Goal: Information Seeking & Learning: Understand process/instructions

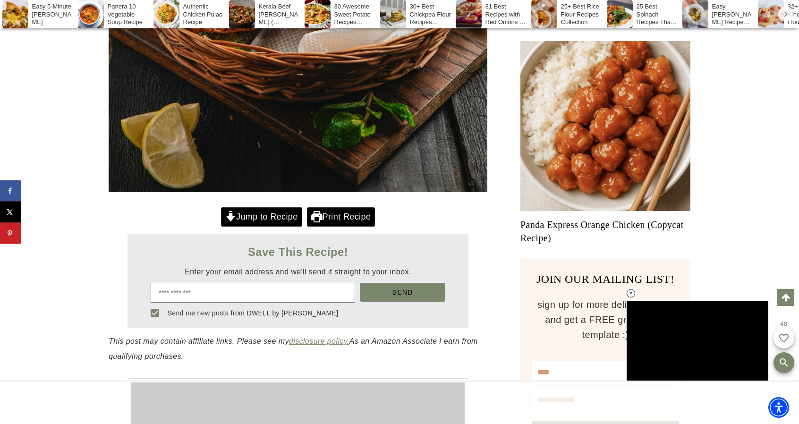
scroll to position [772, 0]
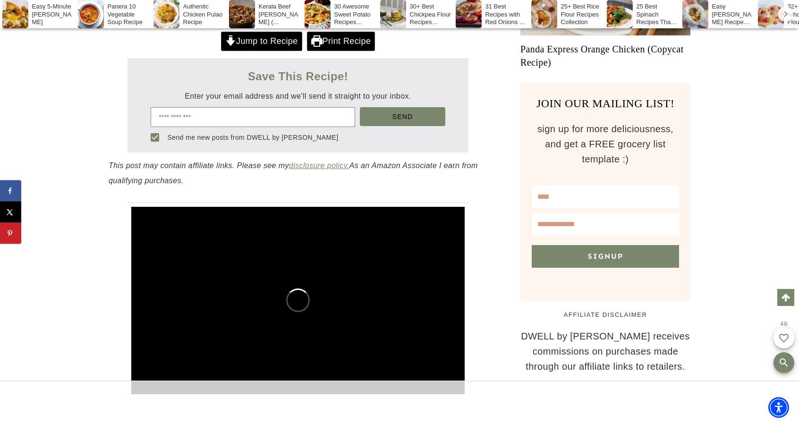
click at [279, 37] on link "Jump to Recipe" at bounding box center [261, 41] width 81 height 19
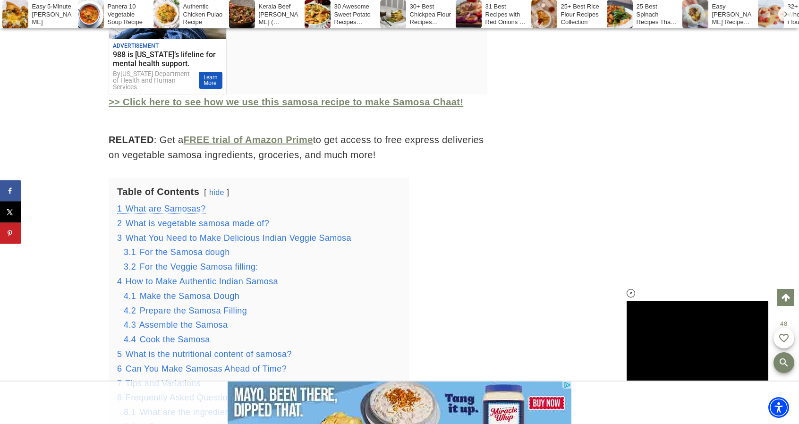
click at [177, 205] on span "What are Samosas?" at bounding box center [166, 208] width 80 height 9
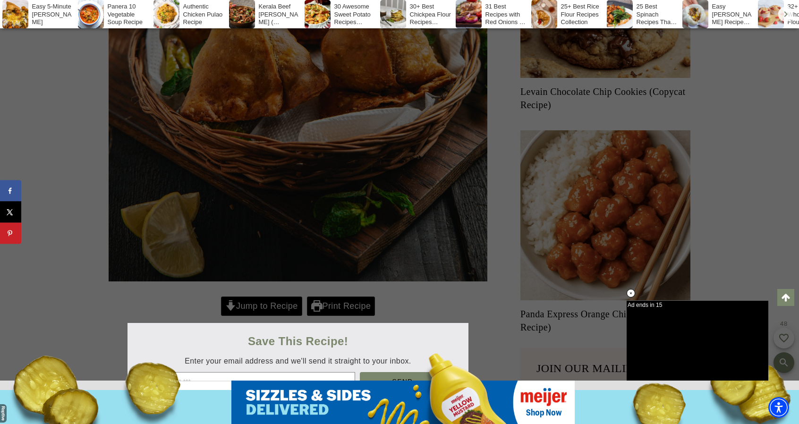
click at [336, 308] on div at bounding box center [399, 212] width 799 height 424
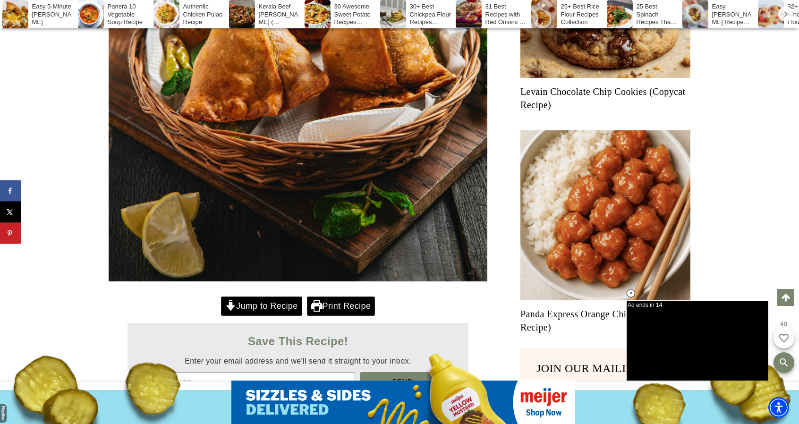
click at [334, 310] on link "Print Recipe" at bounding box center [341, 305] width 68 height 19
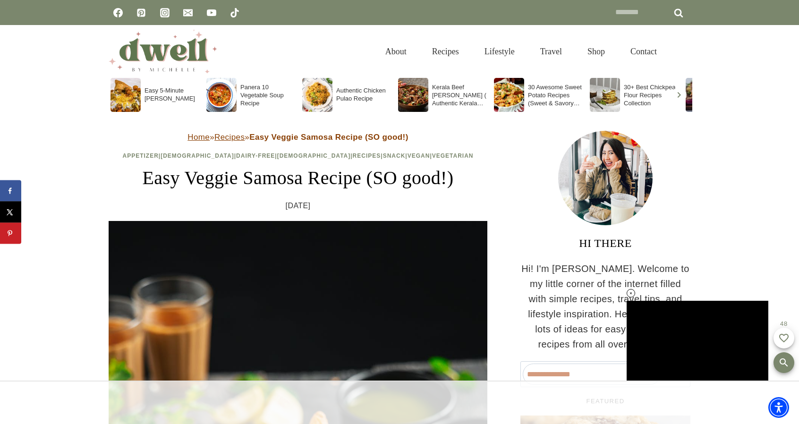
click at [189, 55] on img "DWELL by michelle" at bounding box center [163, 51] width 109 height 43
